Goal: Transaction & Acquisition: Purchase product/service

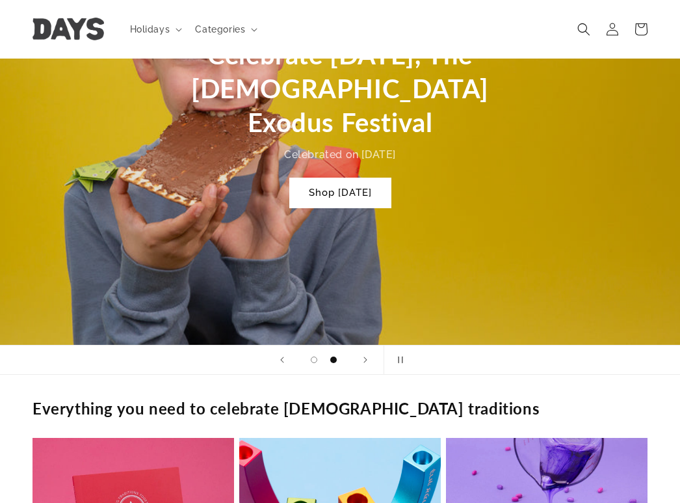
scroll to position [651, 0]
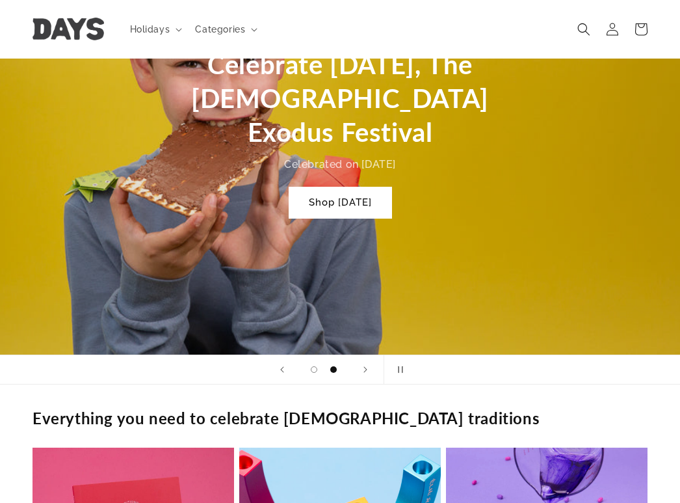
click at [201, 71] on link "Shop [DATE]" at bounding box center [340, 202] width 102 height 31
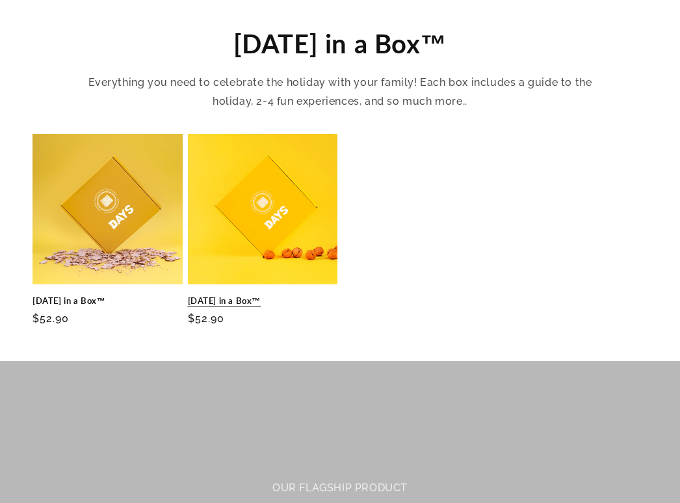
scroll to position [448, 0]
click at [288, 295] on link "Passover in a Box™" at bounding box center [263, 300] width 150 height 11
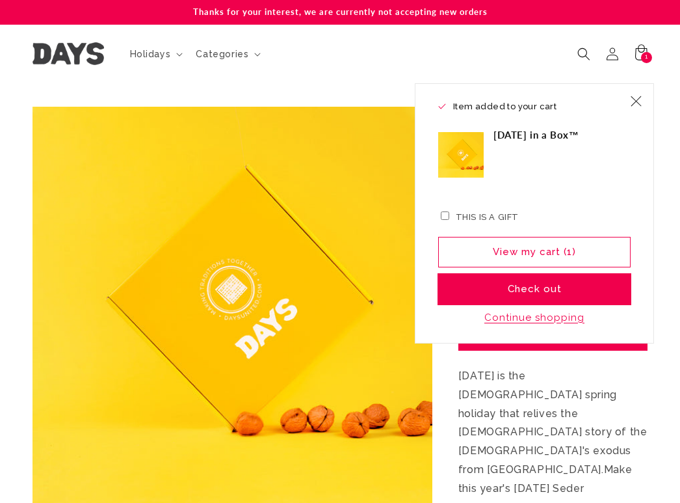
click at [559, 297] on button "Check out" at bounding box center [534, 289] width 193 height 31
